Goal: Task Accomplishment & Management: Complete application form

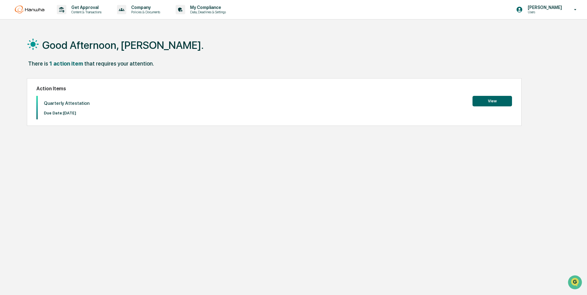
click at [551, 106] on div "Good Afternoon, [PERSON_NAME]. There is 1 action item that requires your attent…" at bounding box center [291, 176] width 547 height 295
click at [494, 102] on button "View" at bounding box center [493, 101] width 40 height 11
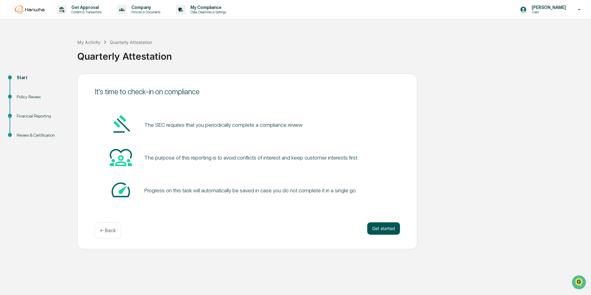
click at [377, 231] on button "Get started" at bounding box center [383, 228] width 33 height 12
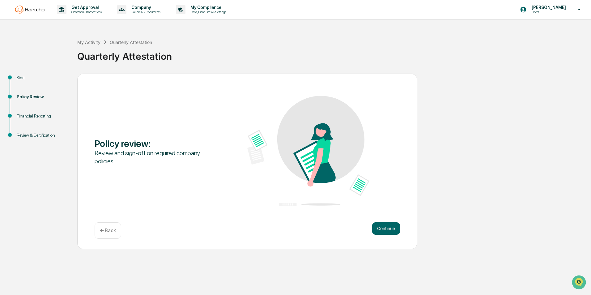
click at [377, 231] on button "Continue" at bounding box center [386, 228] width 28 height 12
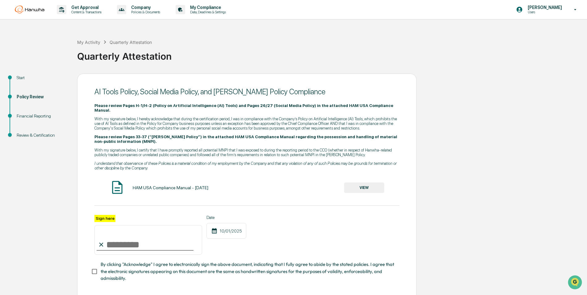
click at [106, 230] on input "Sign here" at bounding box center [149, 240] width 108 height 30
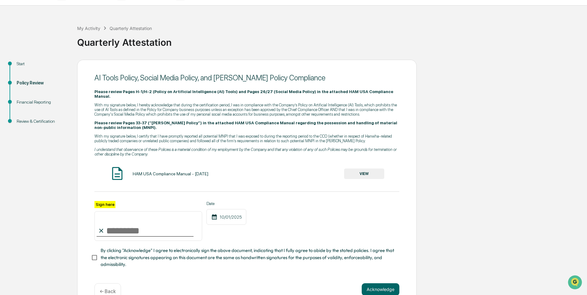
scroll to position [22, 0]
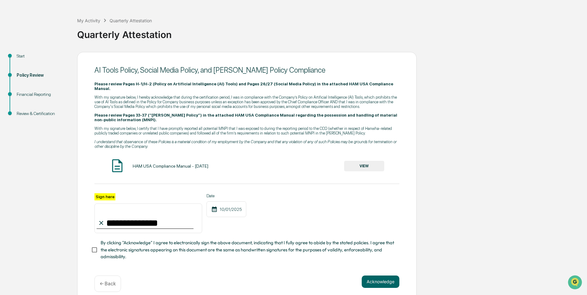
type input "**********"
click at [364, 275] on button "Acknowledge" at bounding box center [381, 281] width 38 height 12
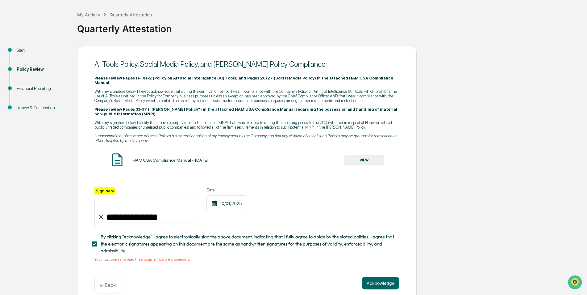
scroll to position [29, 0]
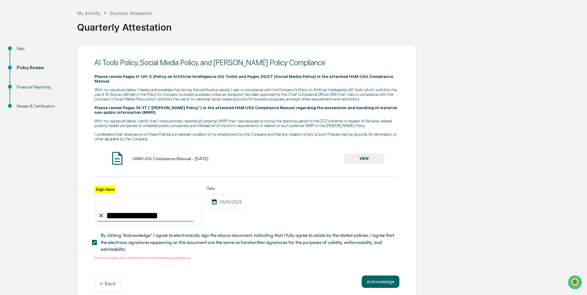
click at [169, 156] on div "HAM USA Compliance Manual - [DATE]" at bounding box center [171, 158] width 76 height 5
click at [111, 154] on img at bounding box center [117, 157] width 15 height 15
click at [119, 150] on img at bounding box center [117, 157] width 15 height 15
click at [376, 153] on button "VIEW" at bounding box center [364, 158] width 40 height 11
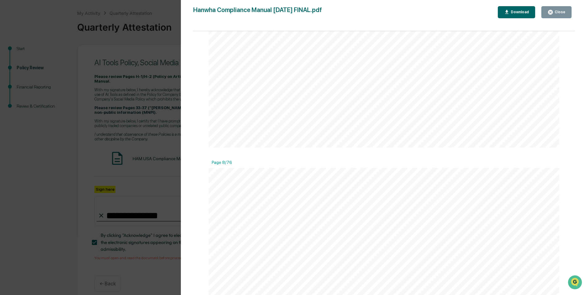
scroll to position [3336, 0]
click at [140, 125] on div "Version History [DATE] 09:40 PM [PERSON_NAME] [DATE] 01:07 PM [PERSON_NAME] Com…" at bounding box center [293, 147] width 587 height 295
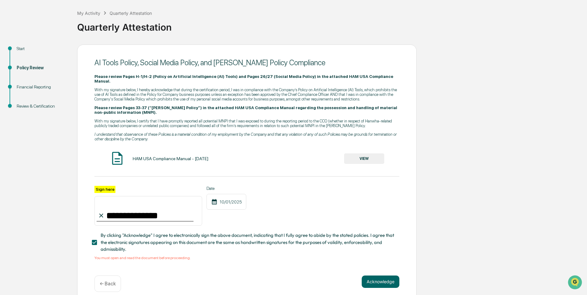
click at [377, 263] on div "**********" at bounding box center [247, 173] width 340 height 258
click at [375, 275] on button "Acknowledge" at bounding box center [381, 281] width 38 height 12
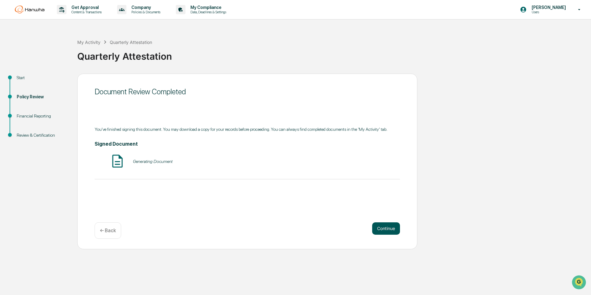
click at [383, 227] on button "Continue" at bounding box center [386, 228] width 28 height 12
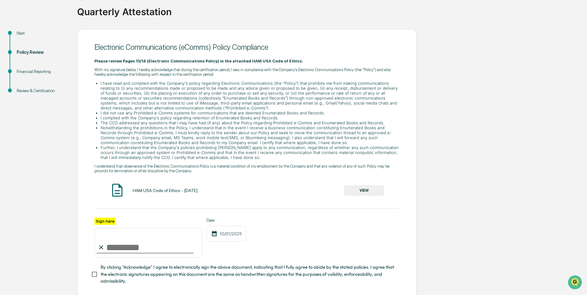
scroll to position [78, 0]
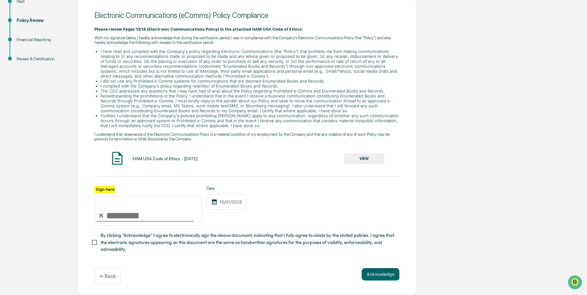
click at [161, 215] on input "Sign here" at bounding box center [149, 211] width 108 height 30
type input "**********"
click at [117, 241] on span "By clicking "Acknowledge" I agree to electronically sign the above document, in…" at bounding box center [248, 242] width 294 height 21
click at [371, 271] on button "Acknowledge" at bounding box center [381, 274] width 38 height 12
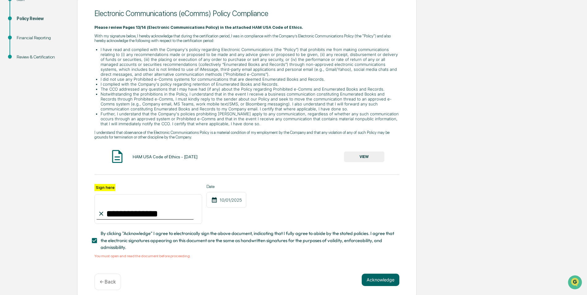
click at [371, 155] on button "VIEW" at bounding box center [364, 156] width 40 height 11
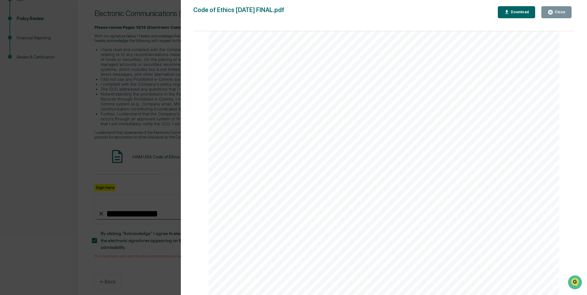
scroll to position [1143, 0]
click at [164, 189] on div "Version History [DATE] 09:39 PM [PERSON_NAME] [DATE] 01:07 PM [PERSON_NAME] Cod…" at bounding box center [293, 147] width 587 height 295
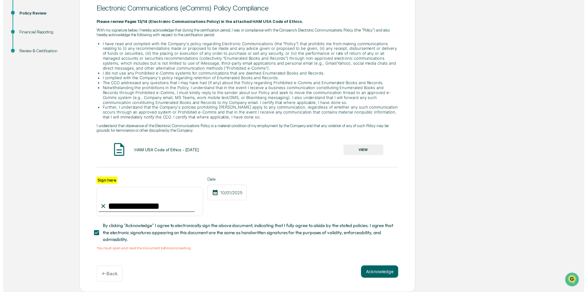
scroll to position [86, 0]
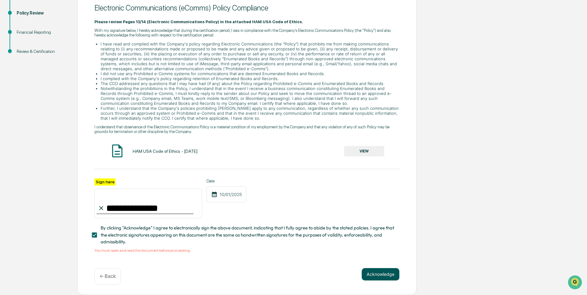
click at [381, 270] on button "Acknowledge" at bounding box center [381, 274] width 38 height 12
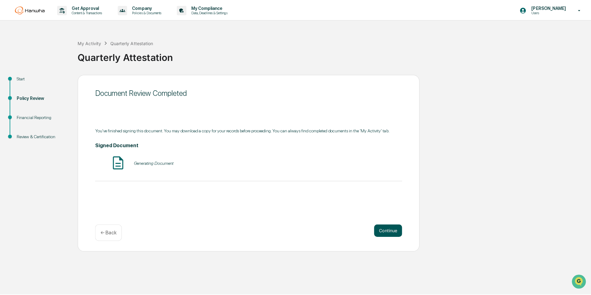
scroll to position [0, 0]
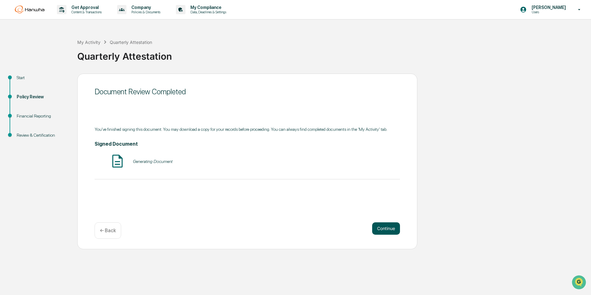
click at [391, 223] on button "Continue" at bounding box center [386, 228] width 28 height 12
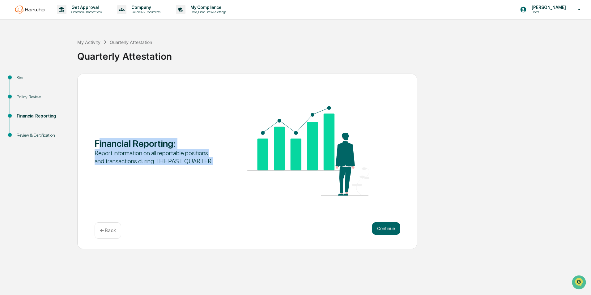
drag, startPoint x: 219, startPoint y: 160, endPoint x: 99, endPoint y: 141, distance: 122.3
click at [99, 141] on div "Financial Reporting : Report information on all reportable positions and transa…" at bounding box center [247, 151] width 305 height 91
drag, startPoint x: 99, startPoint y: 141, endPoint x: 204, endPoint y: 166, distance: 107.9
click at [204, 166] on div "Financial Reporting : Report information on all reportable positions and transa…" at bounding box center [247, 151] width 305 height 91
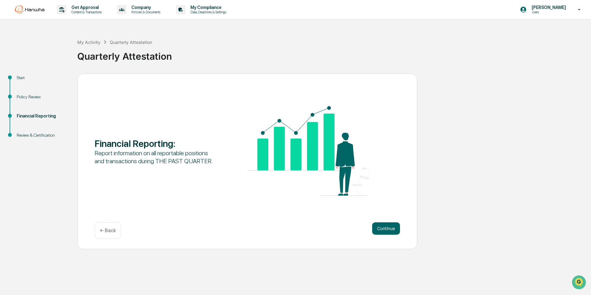
click at [233, 170] on div "Financial Reporting : Report information on all reportable positions and transa…" at bounding box center [247, 151] width 305 height 91
click at [381, 230] on button "Continue" at bounding box center [386, 228] width 28 height 12
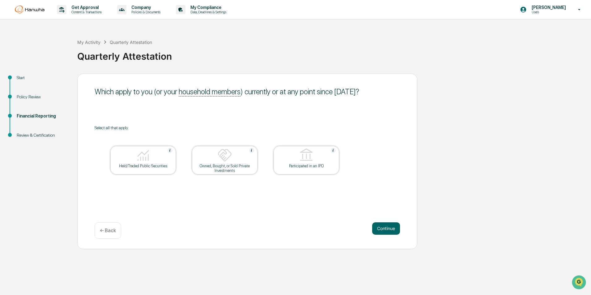
click at [169, 150] on img at bounding box center [169, 150] width 5 height 5
click at [169, 150] on div at bounding box center [143, 156] width 62 height 16
click at [202, 114] on div "Which apply to you (or your household members ) currently or at any point since…" at bounding box center [247, 161] width 340 height 175
click at [248, 148] on div at bounding box center [225, 156] width 62 height 16
click at [251, 149] on div at bounding box center [225, 156] width 62 height 16
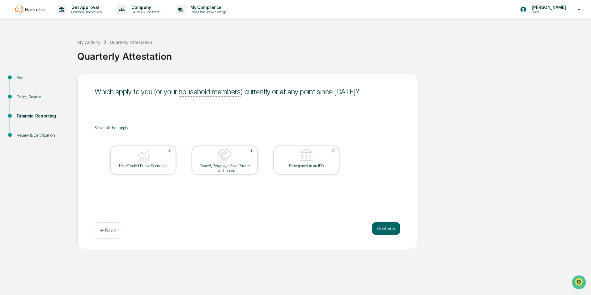
click at [255, 121] on div "Which apply to you (or your household members ) currently or at any point since…" at bounding box center [247, 161] width 340 height 175
click at [393, 225] on button "Continue" at bounding box center [386, 228] width 28 height 12
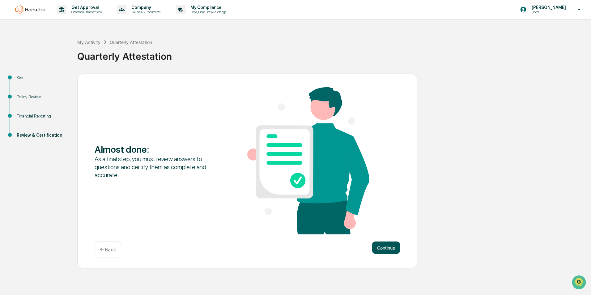
click at [379, 246] on button "Continue" at bounding box center [386, 247] width 28 height 12
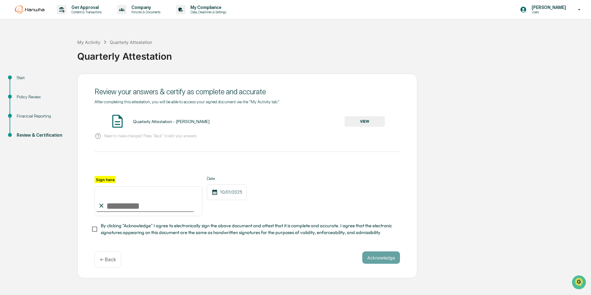
click at [129, 200] on input "Sign here" at bounding box center [149, 201] width 108 height 30
drag, startPoint x: 143, startPoint y: 213, endPoint x: 141, endPoint y: 209, distance: 4.6
click at [141, 209] on div "**********" at bounding box center [149, 196] width 108 height 40
drag, startPoint x: 135, startPoint y: 205, endPoint x: 120, endPoint y: 205, distance: 15.4
click at [120, 205] on input "**********" at bounding box center [149, 201] width 108 height 30
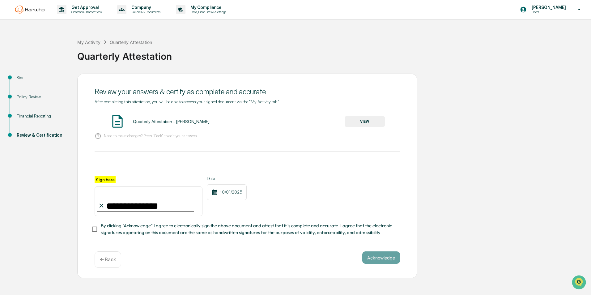
type input "**********"
click at [374, 255] on button "Acknowledge" at bounding box center [381, 257] width 38 height 12
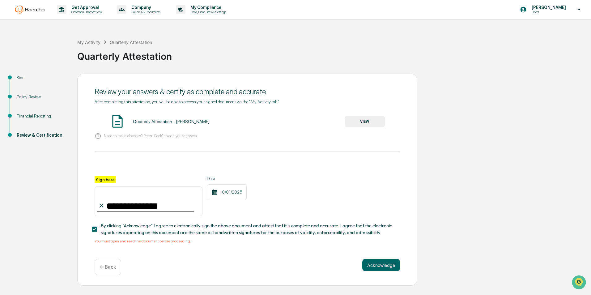
click at [150, 123] on div "Quarterly Attestation - [PERSON_NAME]" at bounding box center [171, 121] width 77 height 5
click at [123, 124] on img at bounding box center [117, 120] width 15 height 15
click at [370, 119] on button "VIEW" at bounding box center [364, 121] width 40 height 11
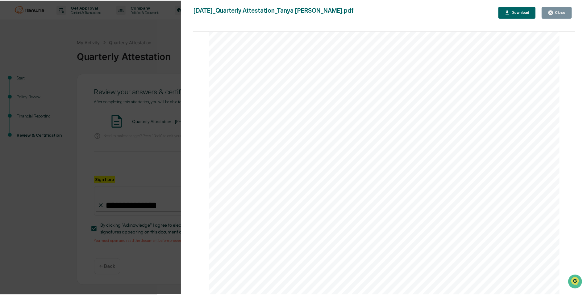
scroll to position [769, 0]
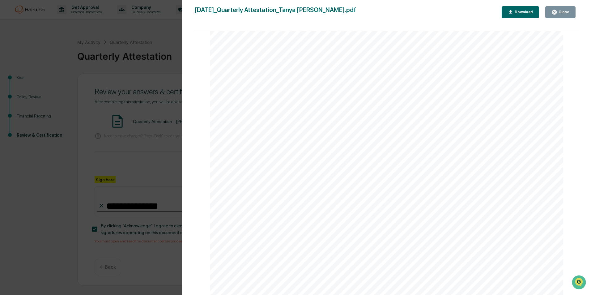
click at [101, 129] on div "Version History [DATE] 04:23 PM [PERSON_NAME] [DATE]_Quarterly Attestation_Tany…" at bounding box center [295, 147] width 591 height 295
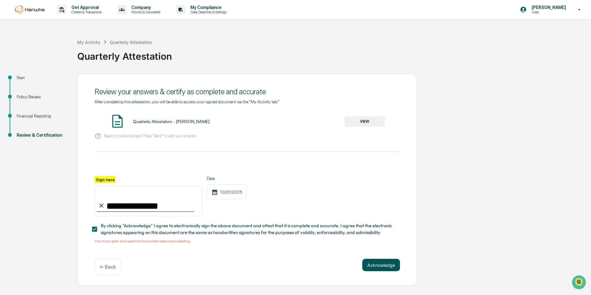
click at [376, 271] on button "Acknowledge" at bounding box center [381, 265] width 38 height 12
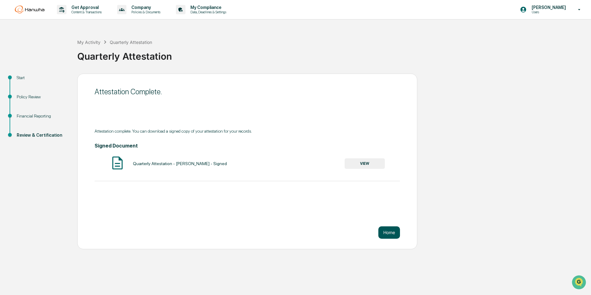
click at [388, 229] on button "Home" at bounding box center [389, 232] width 22 height 12
